Goal: Check status: Check status

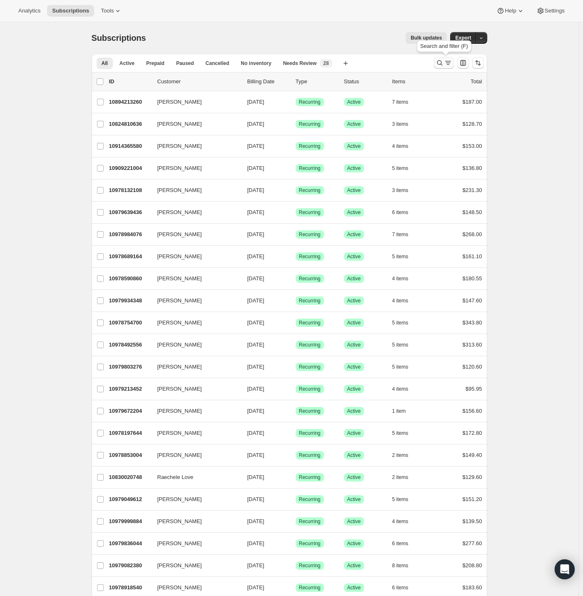
click at [449, 60] on icon "Search and filter results" at bounding box center [448, 63] width 8 height 8
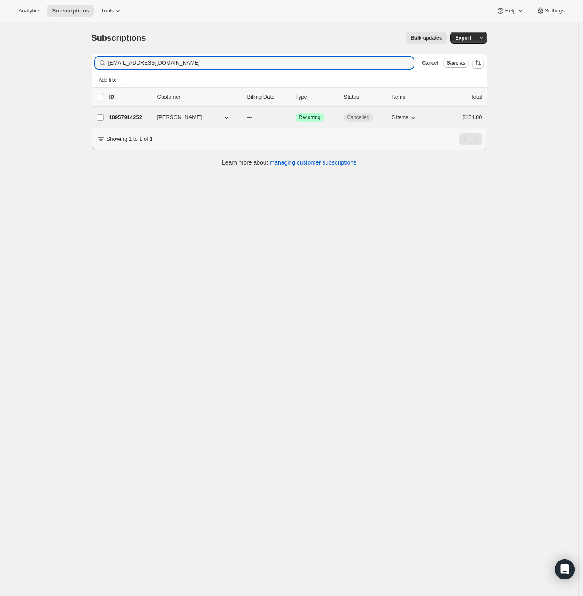
type input "[EMAIL_ADDRESS][DOMAIN_NAME]"
click at [134, 116] on p "10957914252" at bounding box center [130, 117] width 42 height 8
